Goal: Book appointment/travel/reservation

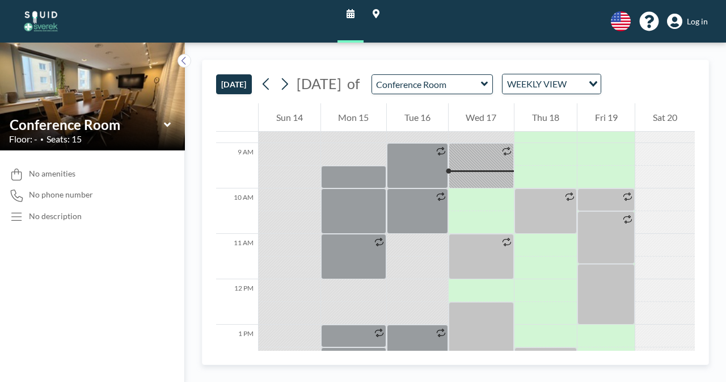
scroll to position [409, 0]
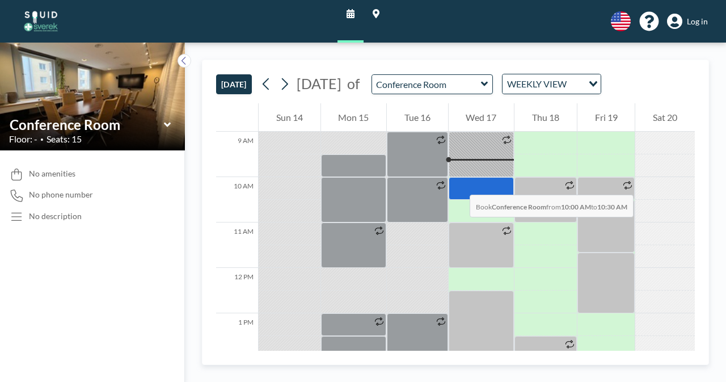
click at [459, 183] on div at bounding box center [482, 188] width 66 height 23
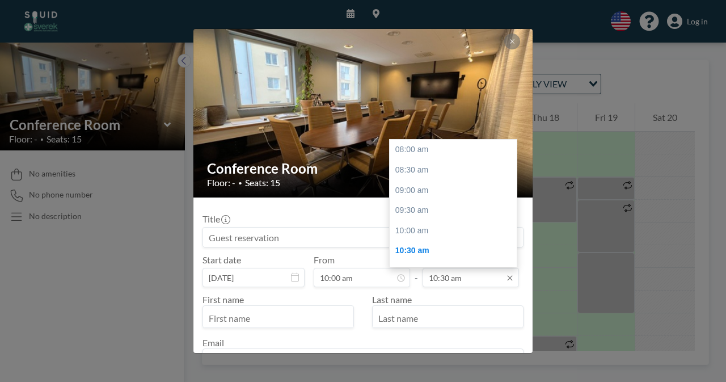
scroll to position [101, 0]
click at [434, 163] on div "11:00 am" at bounding box center [456, 170] width 133 height 20
type input "11:00 am"
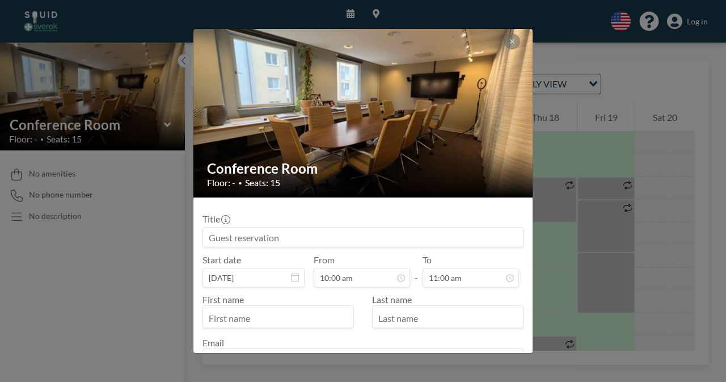
click at [266, 321] on input "text" at bounding box center [278, 317] width 150 height 19
type input "[PERSON_NAME]"
click at [414, 322] on input "text" at bounding box center [448, 317] width 150 height 19
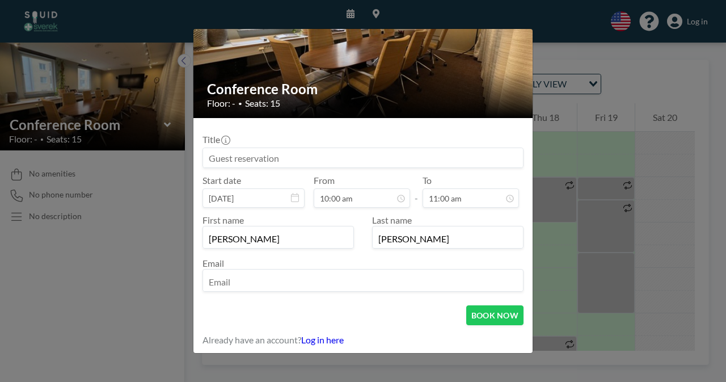
scroll to position [81, 0]
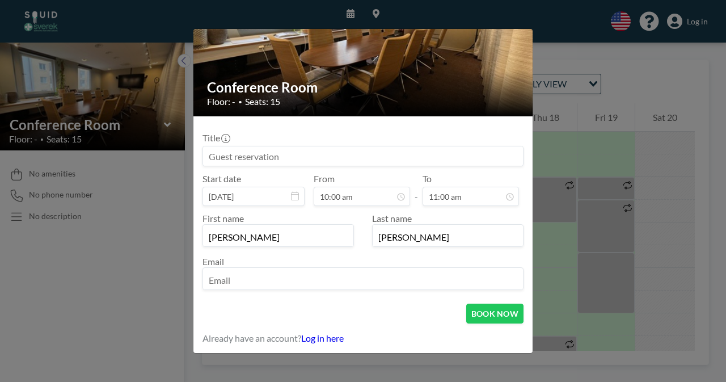
type input "[PERSON_NAME]"
click at [288, 288] on input "email" at bounding box center [363, 279] width 320 height 19
type input "[PERSON_NAME][EMAIL_ADDRESS][PERSON_NAME][DOMAIN_NAME]"
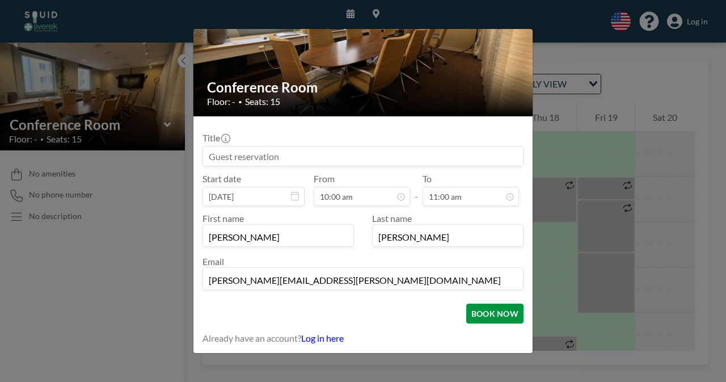
click at [479, 318] on button "BOOK NOW" at bounding box center [494, 314] width 57 height 20
